Goal: Task Accomplishment & Management: Use online tool/utility

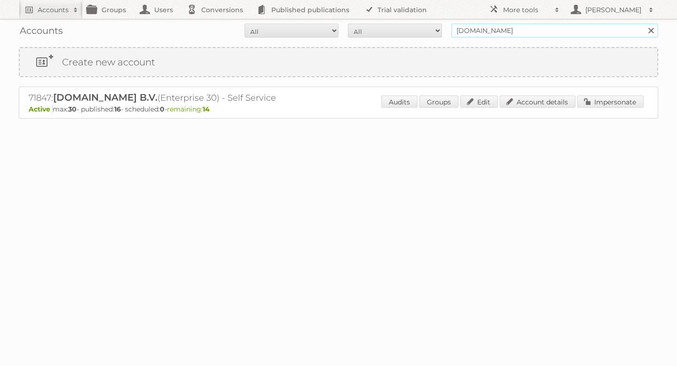
click at [485, 32] on input "plein.nl" at bounding box center [554, 31] width 207 height 14
type input "lidl"
click at [644, 24] on input "Search" at bounding box center [651, 31] width 14 height 14
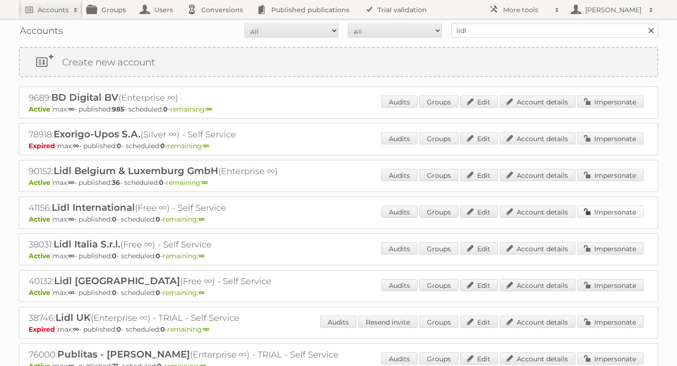
click at [611, 209] on link "Impersonate" at bounding box center [611, 212] width 66 height 12
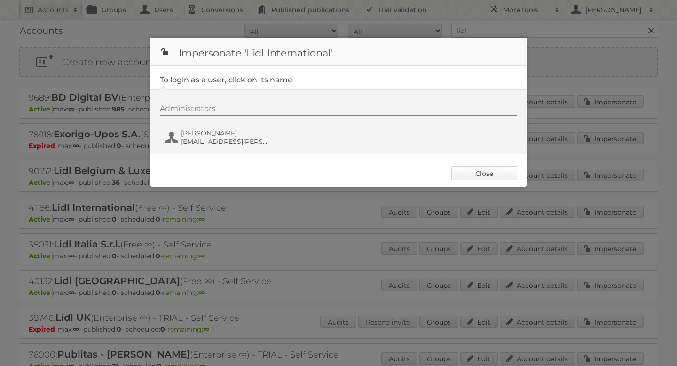
click at [500, 170] on link "Close" at bounding box center [484, 173] width 66 height 14
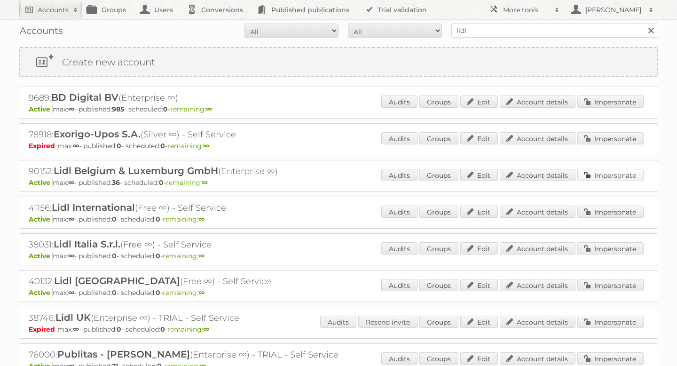
click at [600, 170] on link "Impersonate" at bounding box center [611, 175] width 66 height 12
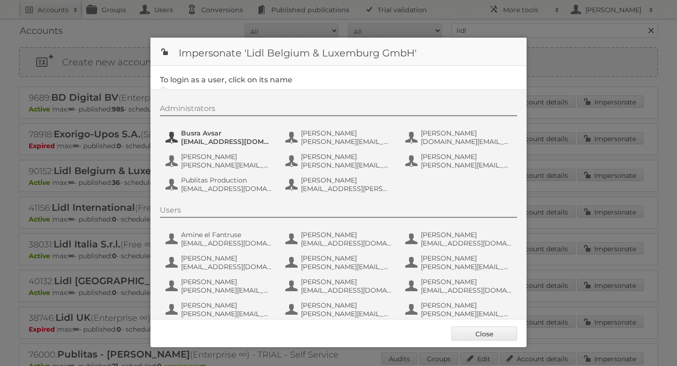
click at [237, 142] on span "[EMAIL_ADDRESS][DOMAIN_NAME]" at bounding box center [226, 141] width 91 height 8
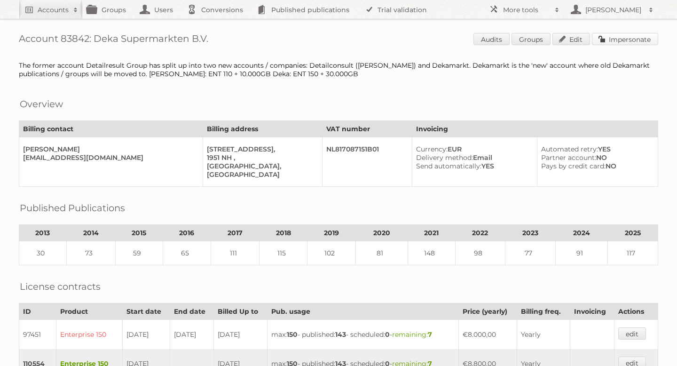
click at [604, 40] on link "Impersonate" at bounding box center [625, 39] width 66 height 12
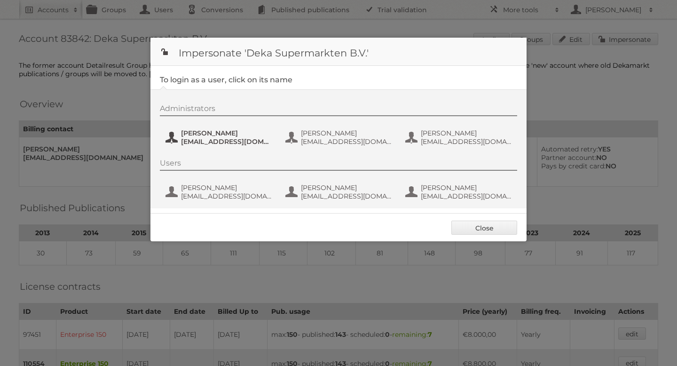
click at [193, 139] on span "dvdamme@dekamarkt.nl" at bounding box center [226, 141] width 91 height 8
